Goal: Information Seeking & Learning: Learn about a topic

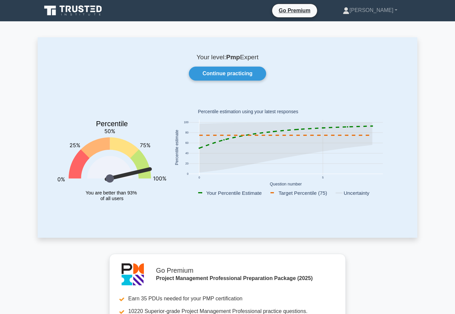
click at [241, 74] on link "Continue practicing" at bounding box center [227, 74] width 77 height 14
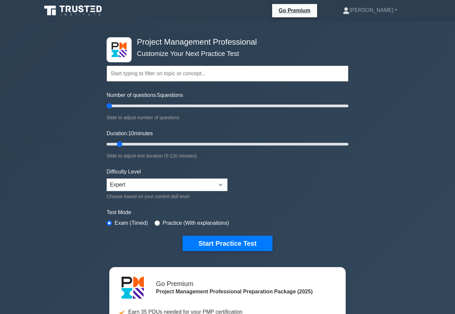
type input "5"
click at [242, 245] on button "Start Practice Test" at bounding box center [228, 243] width 90 height 15
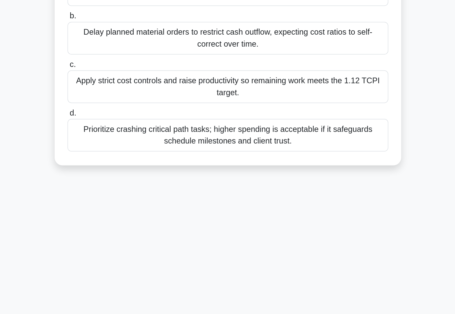
scroll to position [34, 0]
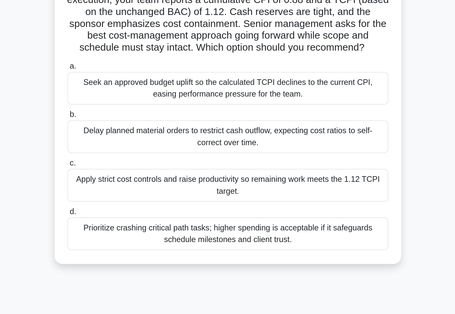
click at [257, 142] on div "Apply strict cost controls and raise productivity so remaining work meets the 1…" at bounding box center [228, 153] width 216 height 22
click at [120, 136] on input "c. Apply strict cost controls and raise productivity so remaining work meets th…" at bounding box center [120, 138] width 0 height 4
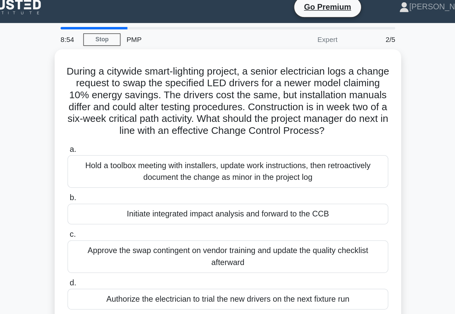
scroll to position [0, 0]
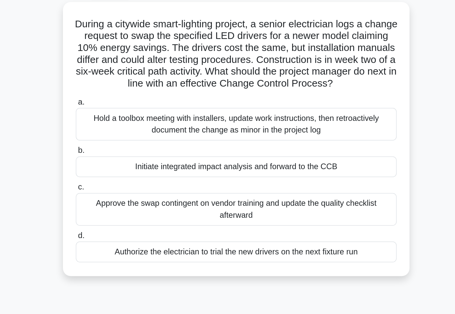
click at [255, 143] on div "Initiate integrated impact analysis and forward to the CCB" at bounding box center [228, 150] width 216 height 14
click at [120, 137] on input "b. Initiate integrated impact analysis and forward to the CCB" at bounding box center [120, 139] width 0 height 4
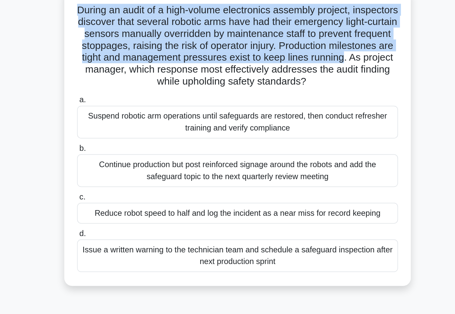
click at [256, 118] on div "Suspend robotic arm operations until safeguards are restored, then conduct refr…" at bounding box center [228, 129] width 216 height 22
click at [120, 112] on input "a. Suspend robotic arm operations until safeguards are restored, then conduct r…" at bounding box center [120, 114] width 0 height 4
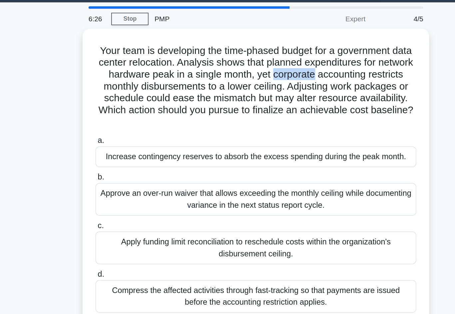
click at [119, 69] on h5 "Your team is developing the time-phased budget for a government data center rel…" at bounding box center [227, 78] width 217 height 57
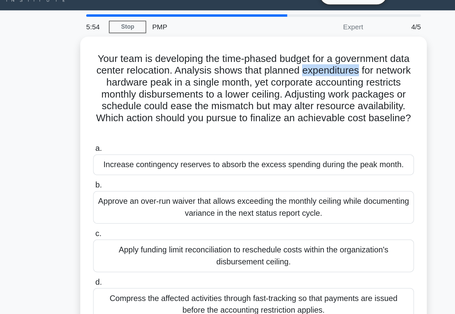
click at [301, 83] on div "Your team is developing the time-phased budget for a government data center rel…" at bounding box center [228, 143] width 380 height 209
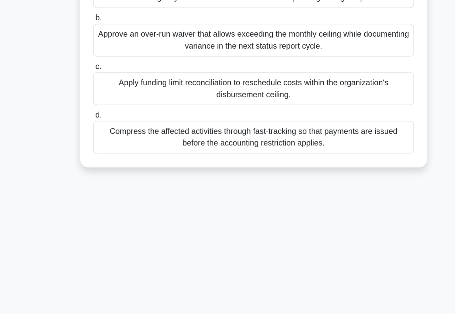
scroll to position [33, 0]
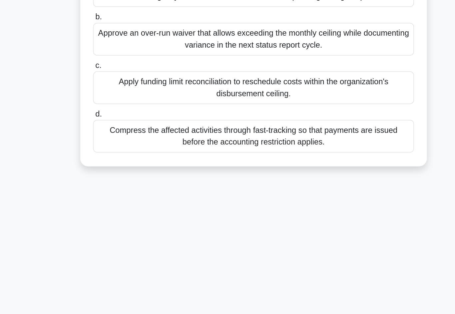
click at [270, 175] on div "Compress the affected activities through fast-tracking so that payments are iss…" at bounding box center [228, 186] width 216 height 22
click at [120, 169] on input "d. Compress the affected activities through fast-tracking so that payments are …" at bounding box center [120, 171] width 0 height 4
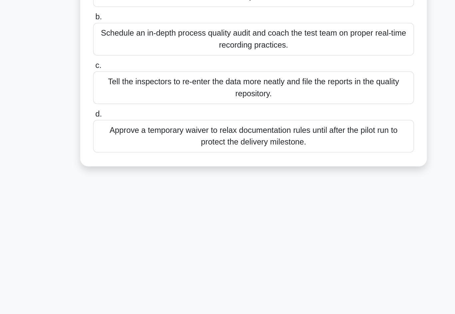
scroll to position [33, 0]
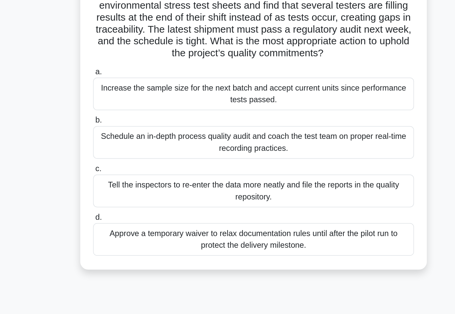
click at [276, 110] on div "Schedule an in-depth process quality audit and coach the test team on proper re…" at bounding box center [228, 121] width 216 height 22
click at [120, 104] on input "b. Schedule an in-depth process quality audit and coach the test team on proper…" at bounding box center [120, 106] width 0 height 4
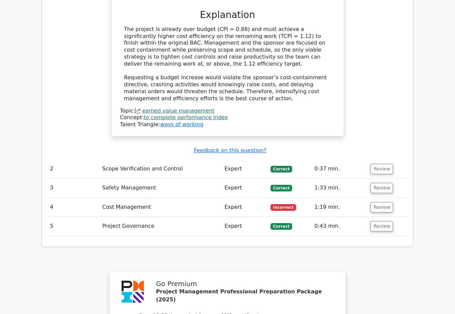
scroll to position [745, 0]
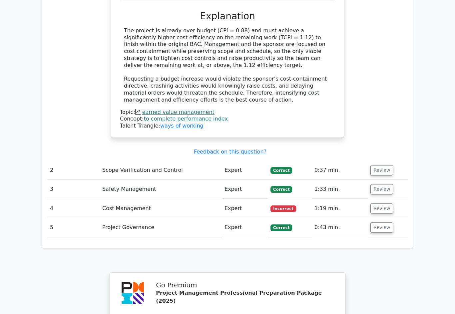
click at [383, 204] on button "Review" at bounding box center [381, 209] width 23 height 10
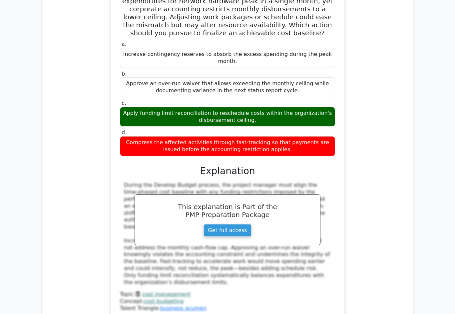
scroll to position [1012, 0]
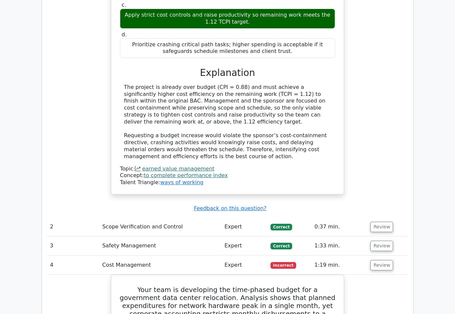
click at [384, 222] on button "Review" at bounding box center [381, 227] width 23 height 10
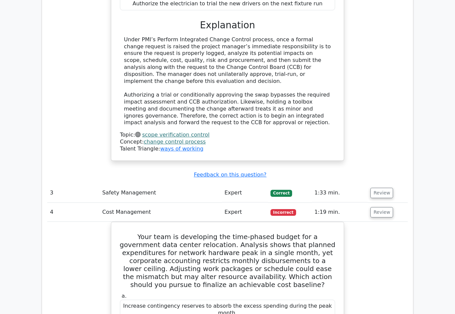
scroll to position [1087, 0]
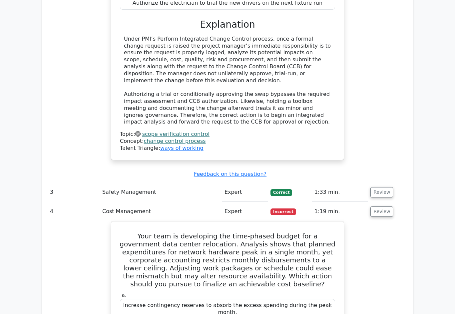
click at [386, 188] on button "Review" at bounding box center [381, 193] width 23 height 10
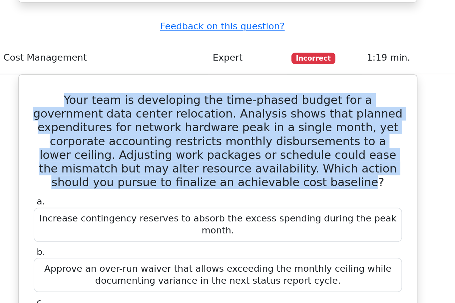
scroll to position [1513, 0]
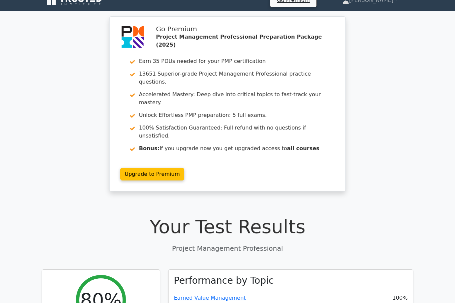
scroll to position [0, 0]
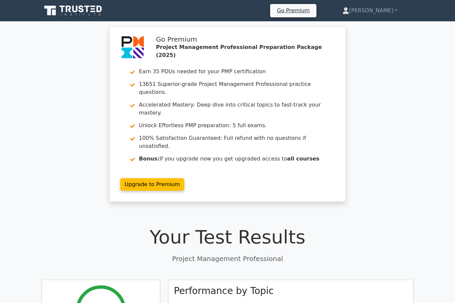
click at [382, 12] on link "[PERSON_NAME]" at bounding box center [370, 10] width 87 height 13
click at [372, 22] on link "Profile" at bounding box center [353, 26] width 53 height 11
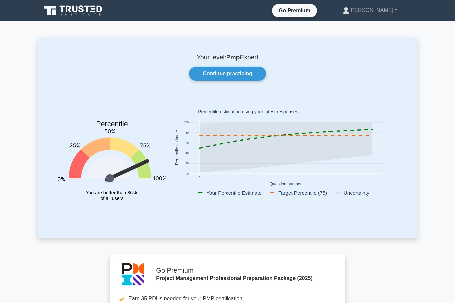
click at [240, 75] on link "Continue practicing" at bounding box center [227, 74] width 77 height 14
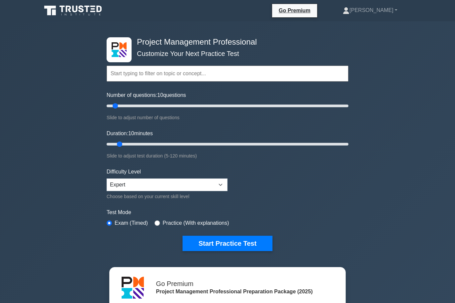
click at [255, 246] on button "Start Practice Test" at bounding box center [228, 243] width 90 height 15
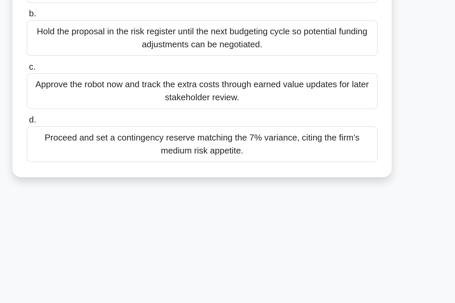
scroll to position [20, 0]
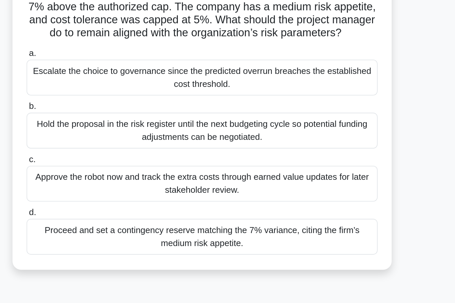
click at [120, 115] on div "Hold the proposal in the risk register until the next budgeting cycle so potent…" at bounding box center [228, 126] width 216 height 22
click at [120, 109] on input "b. Hold the proposal in the risk register until the next budgeting cycle so pot…" at bounding box center [120, 111] width 0 height 4
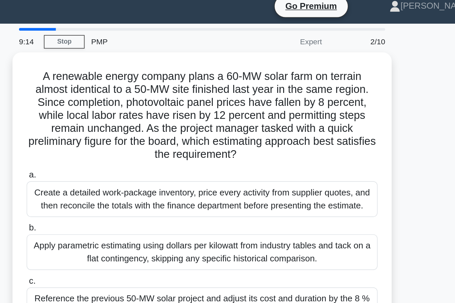
scroll to position [0, 0]
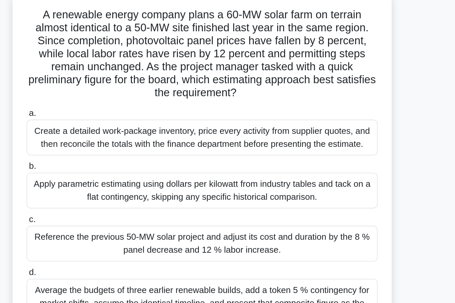
click at [120, 118] on div "Create a detailed work-package inventory, price every activity from supplier qu…" at bounding box center [228, 129] width 216 height 22
click at [120, 112] on input "a. Create a detailed work-package inventory, price every activity from supplier…" at bounding box center [120, 114] width 0 height 4
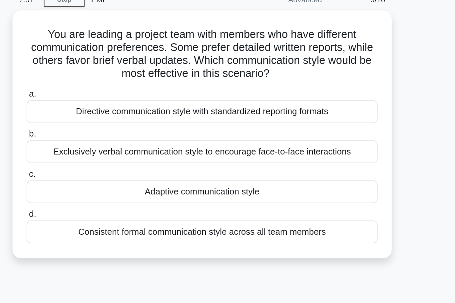
click at [120, 144] on div "Adaptive communication style" at bounding box center [228, 151] width 216 height 14
click at [120, 138] on input "c. Adaptive communication style" at bounding box center [120, 140] width 0 height 4
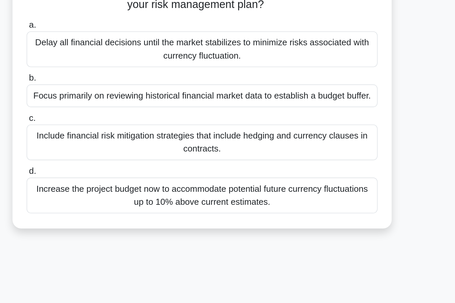
click at [120, 152] on div "Include financial risk mitigation strategies that include hedging and currency …" at bounding box center [228, 163] width 216 height 22
click at [120, 146] on input "c. Include financial risk mitigation strategies that include hedging and curren…" at bounding box center [120, 148] width 0 height 4
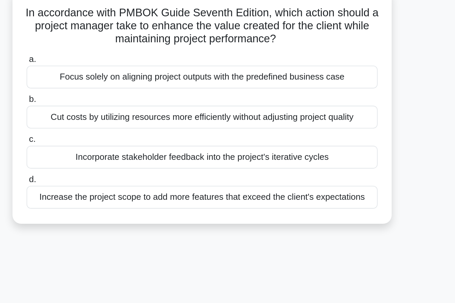
click at [120, 136] on div "Incorporate stakeholder feedback into the project's iterative cycles" at bounding box center [228, 143] width 216 height 14
click at [120, 130] on input "c. Incorporate stakeholder feedback into the project's iterative cycles" at bounding box center [120, 132] width 0 height 4
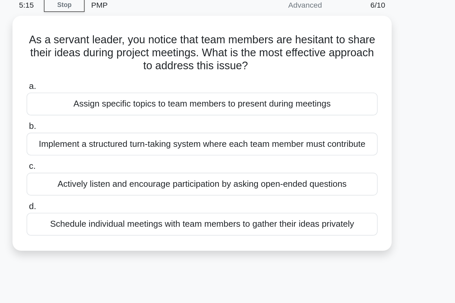
click at [120, 160] on div "Schedule individual meetings with team members to gather their ideas privately" at bounding box center [228, 167] width 216 height 14
click at [120, 154] on input "d. Schedule individual meetings with team members to gather their ideas private…" at bounding box center [120, 156] width 0 height 4
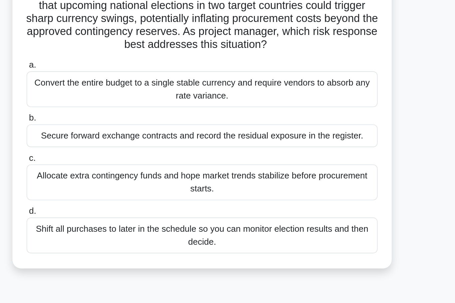
click at [120, 143] on div "Secure forward exchange contracts and record the residual exposure in the regis…" at bounding box center [228, 150] width 216 height 14
click at [120, 137] on input "b. Secure forward exchange contracts and record the residual exposure in the re…" at bounding box center [120, 139] width 0 height 4
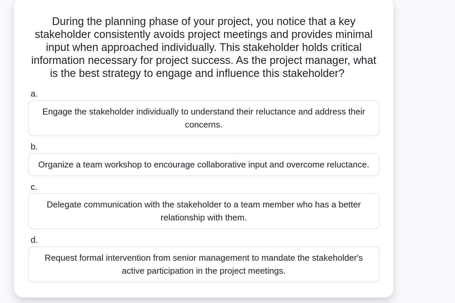
click at [120, 102] on div "Engage the stakeholder individually to understand their reluctance and address …" at bounding box center [228, 113] width 216 height 22
click at [120, 96] on input "a. Engage the stakeholder individually to understand their reluctance and addre…" at bounding box center [120, 98] width 0 height 4
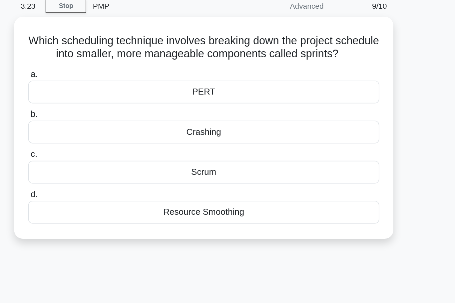
click at [223, 152] on div "Resource Smoothing" at bounding box center [228, 159] width 216 height 14
click at [120, 146] on input "d. Resource Smoothing" at bounding box center [120, 148] width 0 height 4
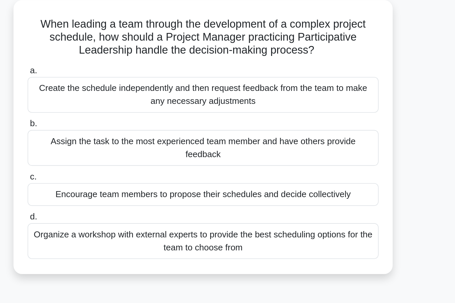
click at [120, 152] on div "Encourage team members to propose their schedules and decide collectively" at bounding box center [228, 159] width 216 height 14
click at [120, 146] on input "c. Encourage team members to propose their schedules and decide collectively" at bounding box center [120, 148] width 0 height 4
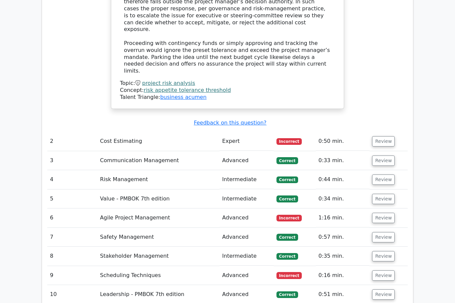
scroll to position [876, 0]
click at [391, 271] on button "Review" at bounding box center [383, 276] width 23 height 10
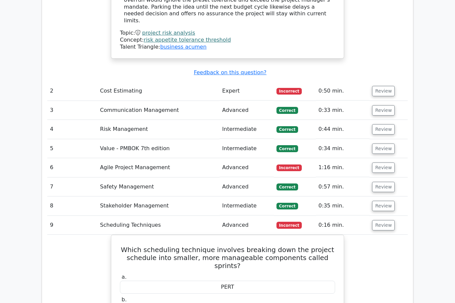
click at [392, 201] on button "Review" at bounding box center [383, 206] width 23 height 10
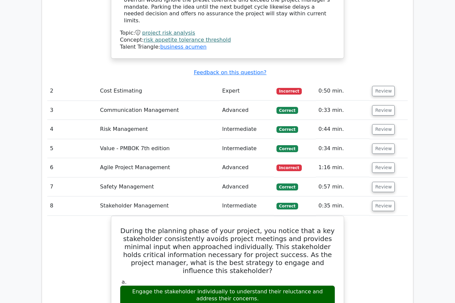
click at [386, 182] on button "Review" at bounding box center [383, 187] width 23 height 10
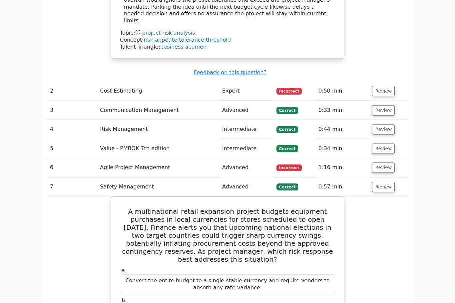
click at [383, 163] on button "Review" at bounding box center [383, 168] width 23 height 10
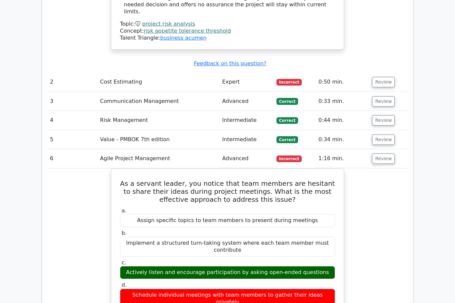
scroll to position [936, 0]
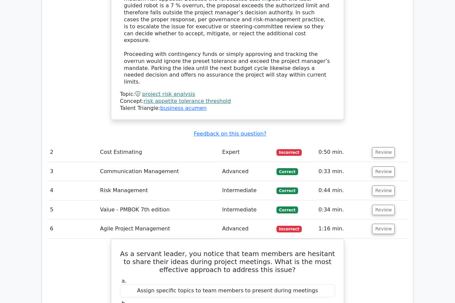
click at [384, 205] on button "Review" at bounding box center [383, 210] width 23 height 10
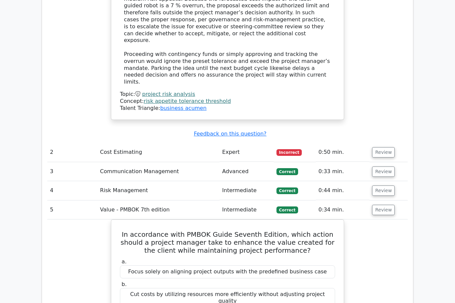
click at [387, 186] on button "Review" at bounding box center [383, 191] width 23 height 10
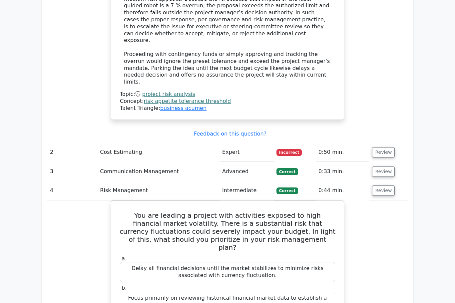
click at [388, 147] on button "Review" at bounding box center [383, 152] width 23 height 10
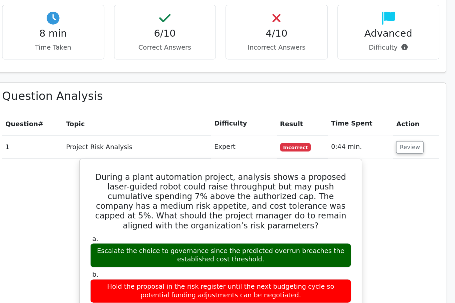
scroll to position [519, 0]
